Goal: Transaction & Acquisition: Book appointment/travel/reservation

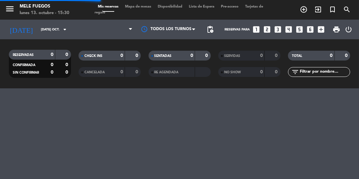
click at [66, 32] on icon "arrow_drop_down" at bounding box center [65, 30] width 8 height 8
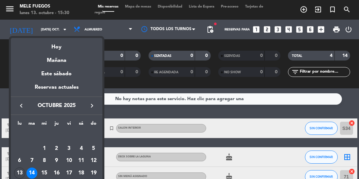
click at [98, 174] on div "19" at bounding box center [93, 173] width 11 height 11
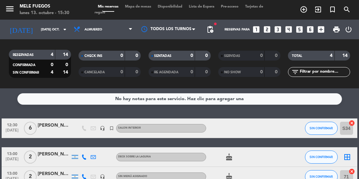
type input "dom. [DATE]"
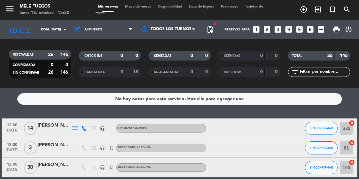
click at [145, 8] on span "Mapa de mesas" at bounding box center [138, 7] width 33 height 4
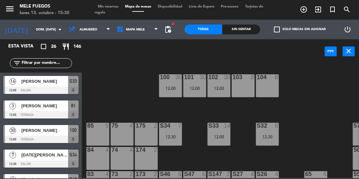
click at [336, 9] on icon "turned_in_not" at bounding box center [333, 10] width 8 height 8
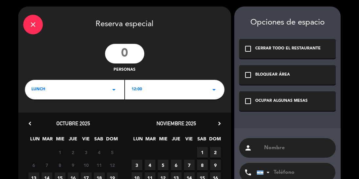
click at [126, 51] on input "number" at bounding box center [124, 54] width 39 height 20
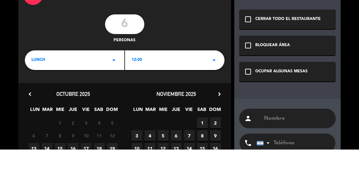
type input "6"
click at [210, 54] on div "6 personas" at bounding box center [124, 58] width 213 height 29
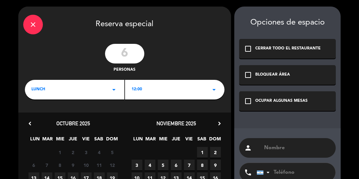
click at [115, 90] on icon "arrow_drop_down" at bounding box center [114, 90] width 8 height 8
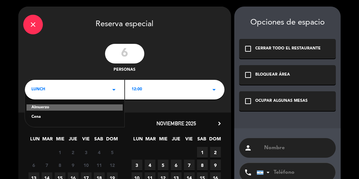
click at [109, 107] on div "Almuerzo" at bounding box center [75, 108] width 96 height 7
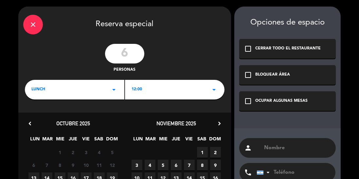
click at [213, 91] on icon "arrow_drop_down" at bounding box center [214, 90] width 8 height 8
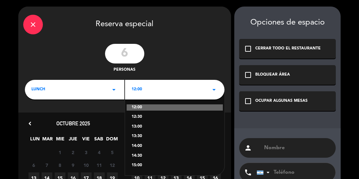
click at [147, 127] on div "13:00" at bounding box center [175, 127] width 87 height 7
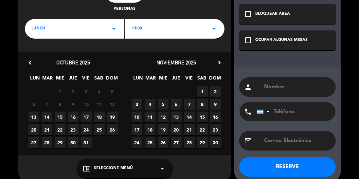
scroll to position [61, 0]
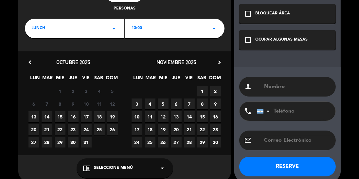
click at [113, 117] on span "19" at bounding box center [112, 116] width 11 height 11
click at [162, 166] on icon "arrow_drop_down" at bounding box center [163, 169] width 8 height 8
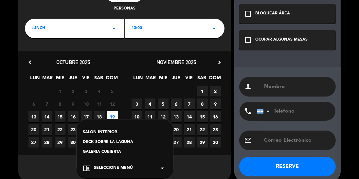
click at [127, 130] on div "SALON INTERIOR" at bounding box center [125, 132] width 84 height 7
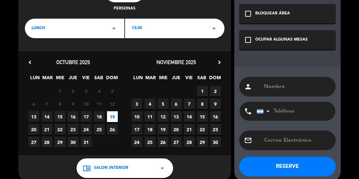
click at [246, 39] on icon "check_box_outline_blank" at bounding box center [248, 40] width 8 height 8
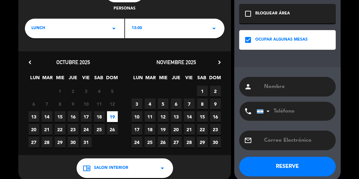
click at [286, 86] on input "text" at bounding box center [298, 86] width 68 height 9
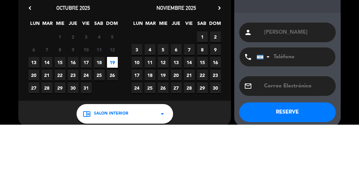
type input "[PERSON_NAME]"
click at [358, 88] on div "close Reserva especial 6 personas lunch arrow_drop_down 13:00 arrow_drop_down c…" at bounding box center [179, 63] width 359 height 249
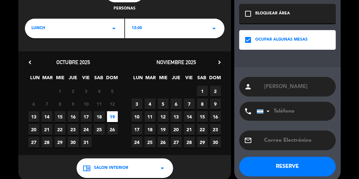
click at [315, 112] on input "tel" at bounding box center [293, 111] width 72 height 19
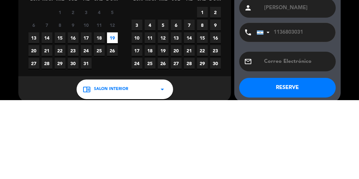
type input "1136803031"
click at [358, 102] on div "close Reserva especial 6 personas lunch arrow_drop_down 13:00 arrow_drop_down c…" at bounding box center [179, 63] width 359 height 249
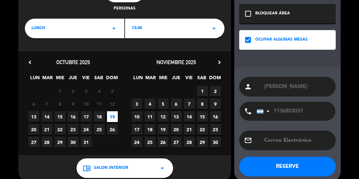
click at [286, 169] on button "RESERVE" at bounding box center [288, 167] width 97 height 20
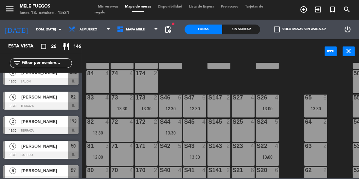
scroll to position [533, 0]
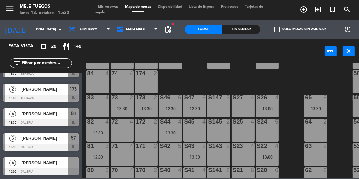
click at [111, 8] on span "Mis reservas" at bounding box center [108, 7] width 27 height 4
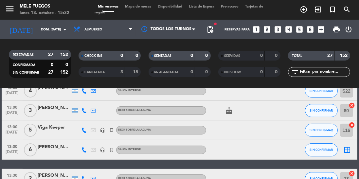
scroll to position [265, 0]
